Goal: Task Accomplishment & Management: Manage account settings

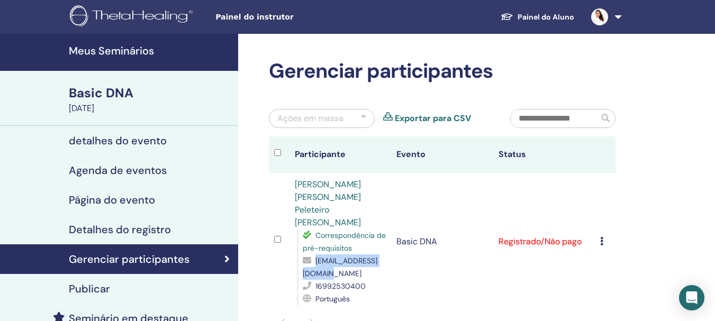
drag, startPoint x: 303, startPoint y: 247, endPoint x: 389, endPoint y: 247, distance: 86.2
click at [377, 256] on span "apsoares1972@gmail.com" at bounding box center [340, 267] width 75 height 22
copy span "apsoares1972@gmail.com"
click at [347, 184] on link "[PERSON_NAME] [PERSON_NAME] Peleteiro [PERSON_NAME]" at bounding box center [328, 203] width 66 height 49
click at [320, 184] on link "Ana Paula Peleteiro Soares" at bounding box center [328, 203] width 66 height 49
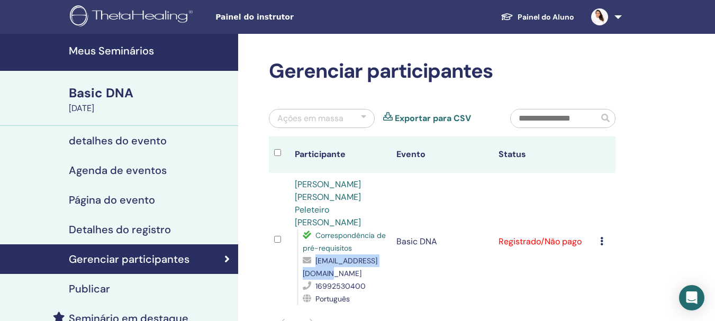
click at [122, 50] on h4 "Meus Seminários" at bounding box center [150, 50] width 163 height 13
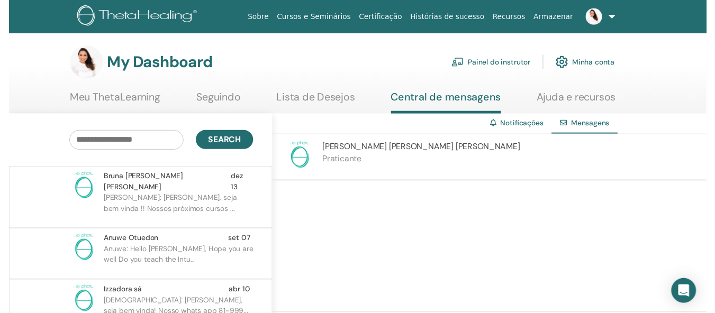
scroll to position [257, 0]
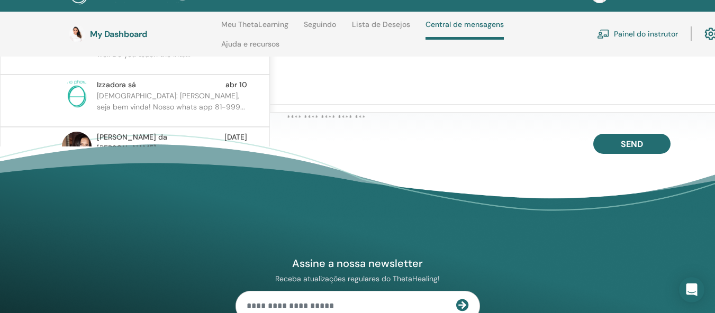
click at [365, 128] on textarea at bounding box center [501, 120] width 428 height 16
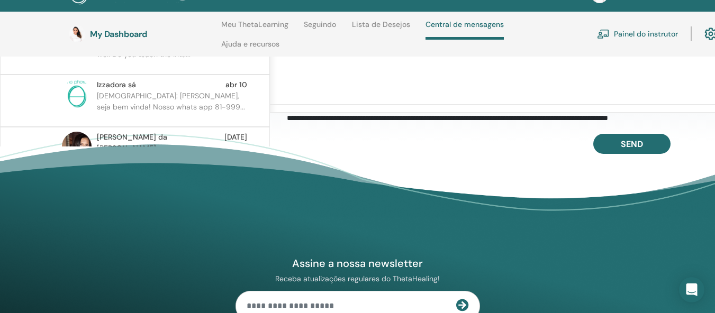
scroll to position [5, 0]
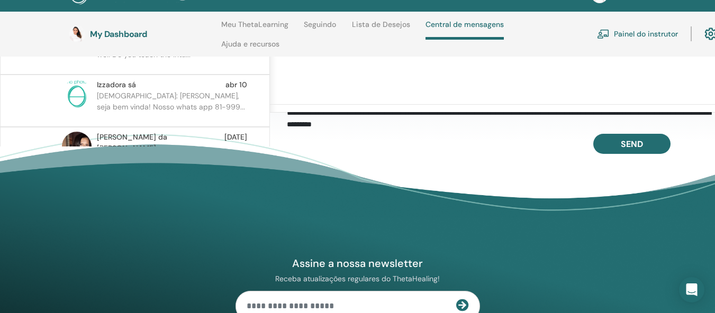
click at [310, 128] on textarea "**********" at bounding box center [501, 120] width 428 height 17
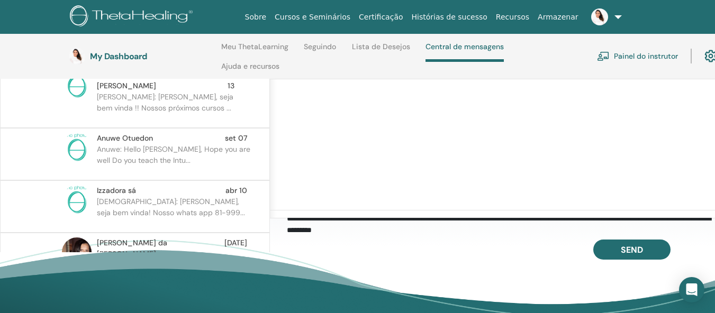
click at [645, 226] on textarea "**********" at bounding box center [501, 226] width 428 height 17
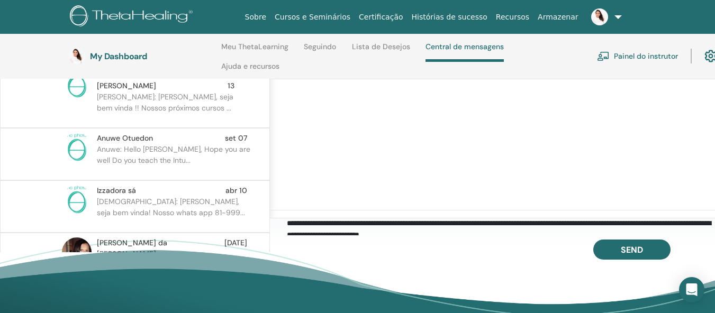
scroll to position [5, 0]
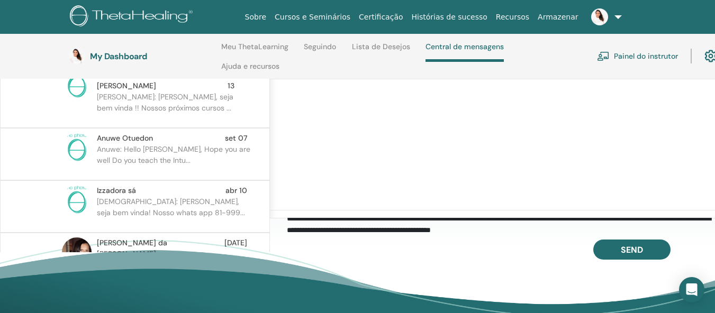
click at [448, 235] on textarea "**********" at bounding box center [501, 226] width 428 height 17
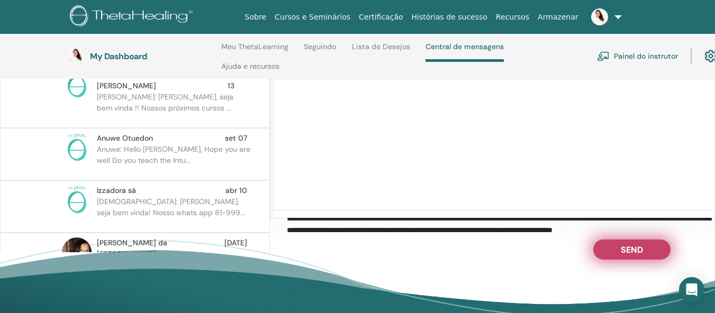
type textarea "**********"
click at [629, 252] on span "Send" at bounding box center [631, 247] width 22 height 7
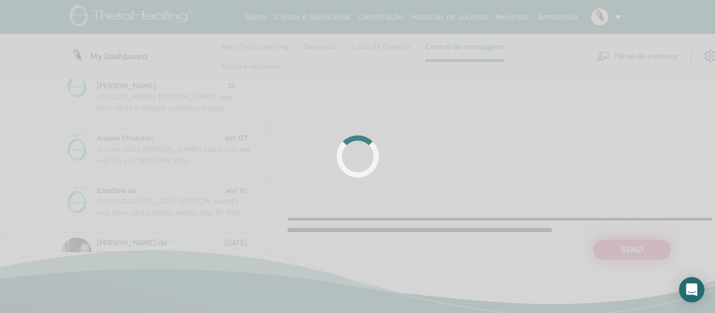
scroll to position [0, 0]
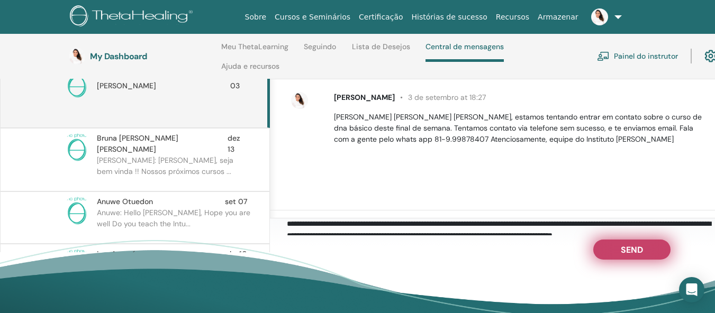
click at [629, 252] on span "Send" at bounding box center [631, 247] width 22 height 7
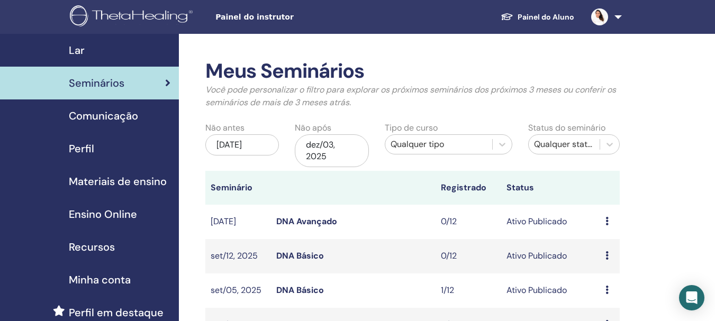
click at [74, 148] on span "Perfil" at bounding box center [81, 149] width 25 height 16
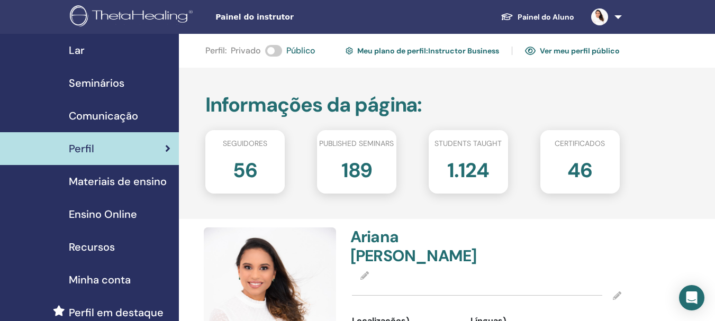
click at [563, 49] on link "Ver meu perfil público" at bounding box center [572, 50] width 95 height 17
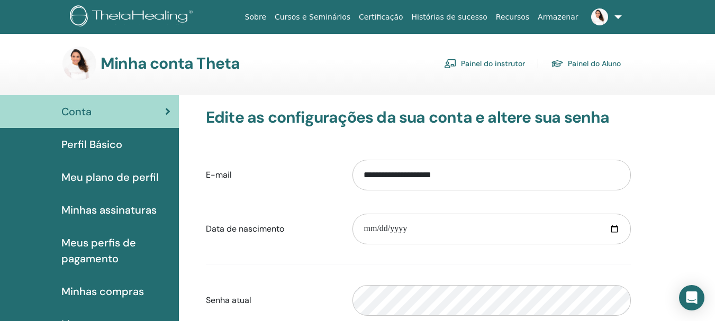
click at [98, 141] on font "Perfil Básico" at bounding box center [91, 145] width 61 height 14
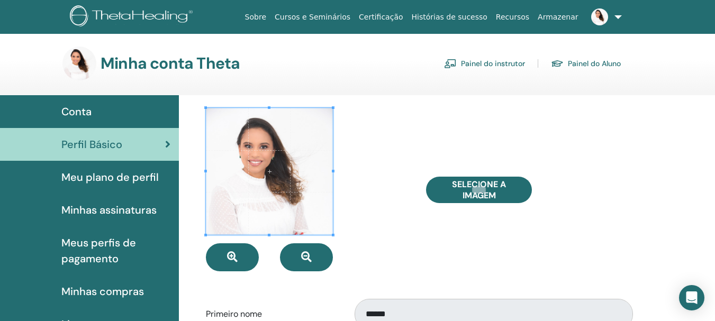
click at [104, 176] on span "Meu plano de perfil" at bounding box center [109, 177] width 97 height 16
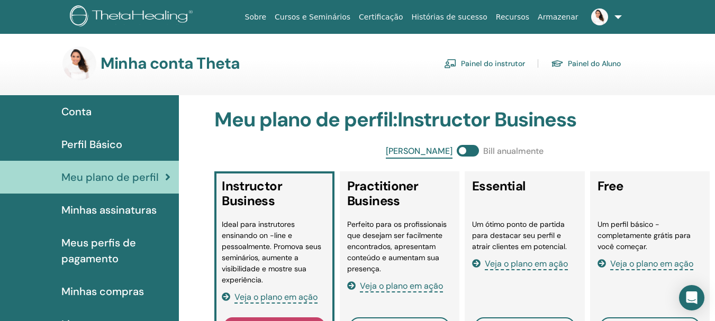
click at [495, 62] on link "Painel do instrutor" at bounding box center [484, 63] width 81 height 17
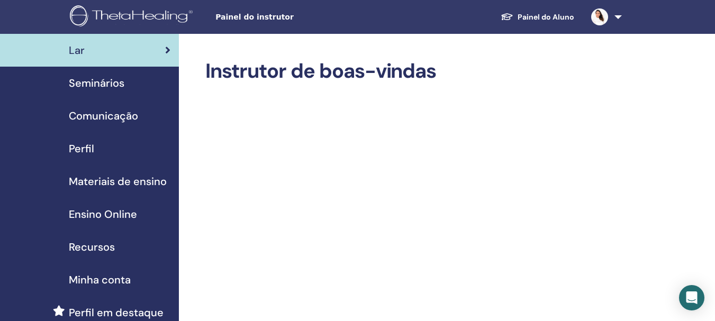
click at [95, 76] on span "Seminários" at bounding box center [97, 83] width 56 height 16
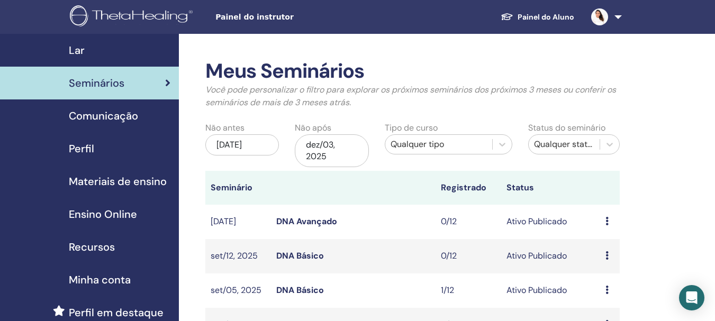
scroll to position [106, 0]
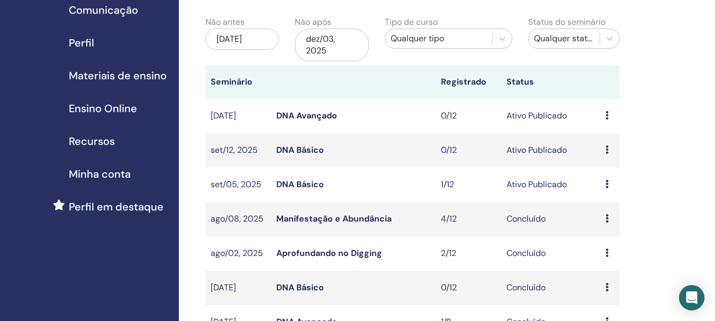
click at [298, 184] on link "DNA Básico" at bounding box center [300, 184] width 48 height 11
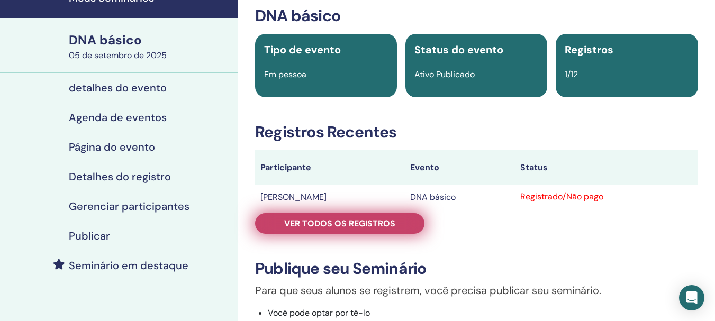
scroll to position [159, 0]
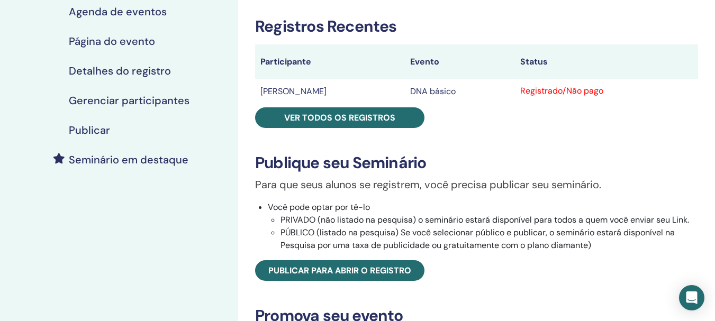
click at [102, 131] on font "Publicar" at bounding box center [89, 130] width 41 height 14
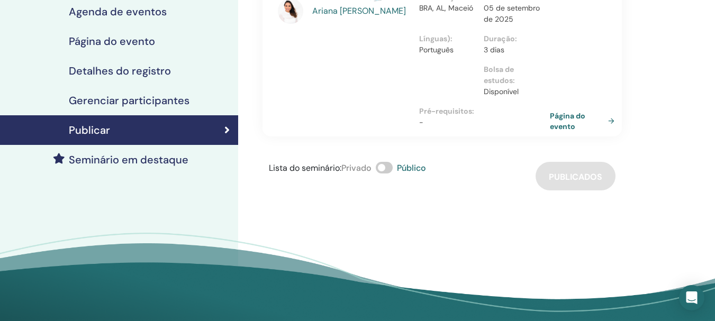
click at [555, 119] on font "Página do evento" at bounding box center [567, 122] width 35 height 20
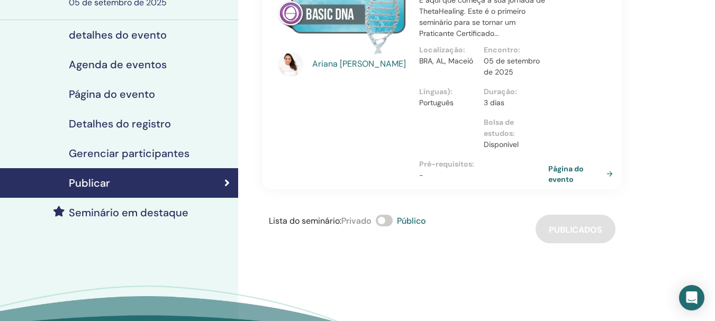
scroll to position [159, 0]
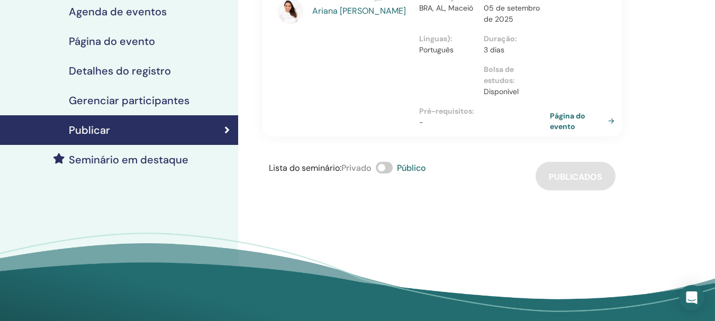
click at [556, 124] on font "Página do evento" at bounding box center [567, 122] width 35 height 20
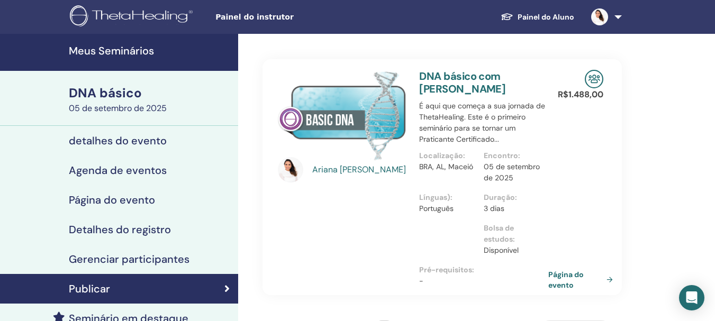
click at [100, 50] on font "Meus Seminários" at bounding box center [111, 51] width 85 height 14
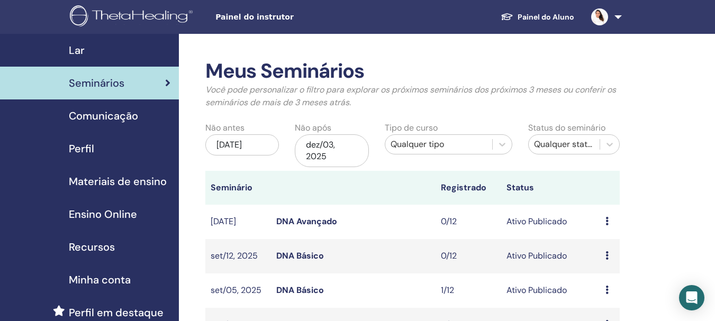
scroll to position [106, 0]
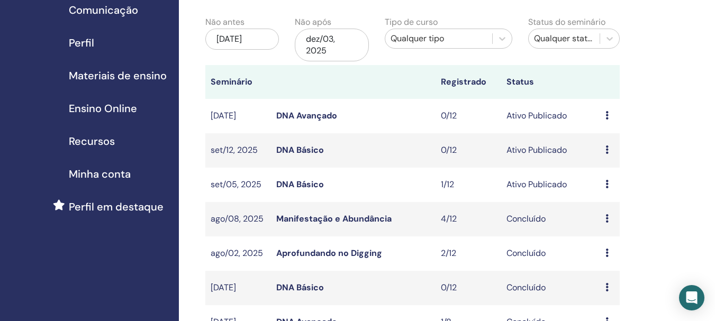
click at [311, 147] on link "DNA Básico" at bounding box center [300, 149] width 48 height 11
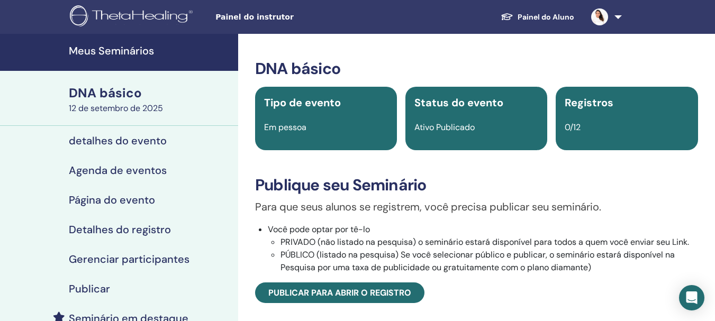
scroll to position [106, 0]
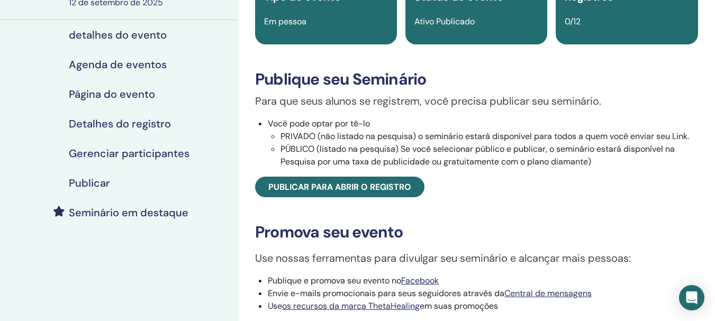
click at [98, 181] on font "Publicar" at bounding box center [89, 183] width 41 height 14
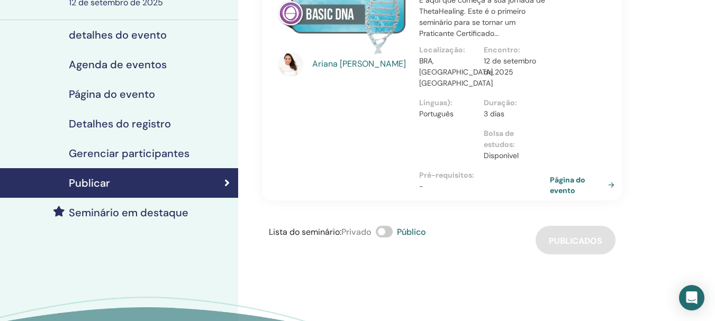
click at [570, 178] on font "Página do evento" at bounding box center [567, 186] width 35 height 20
